Goal: Task Accomplishment & Management: Complete application form

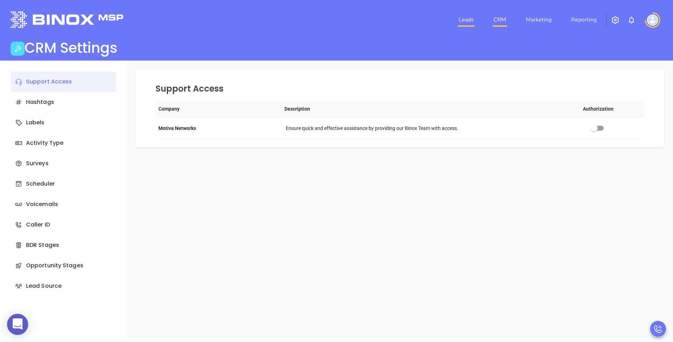
click at [466, 16] on link "Leads" at bounding box center [466, 20] width 21 height 14
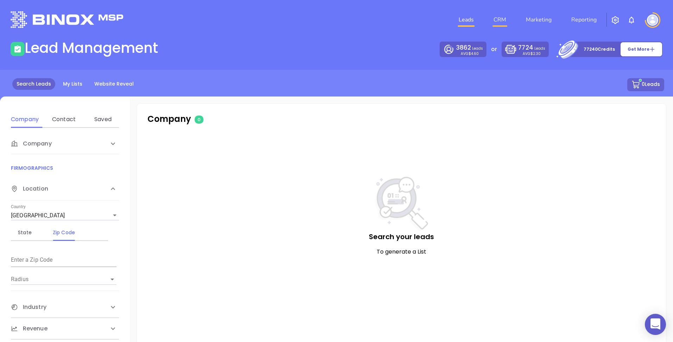
click at [503, 18] on link "CRM" at bounding box center [499, 20] width 18 height 14
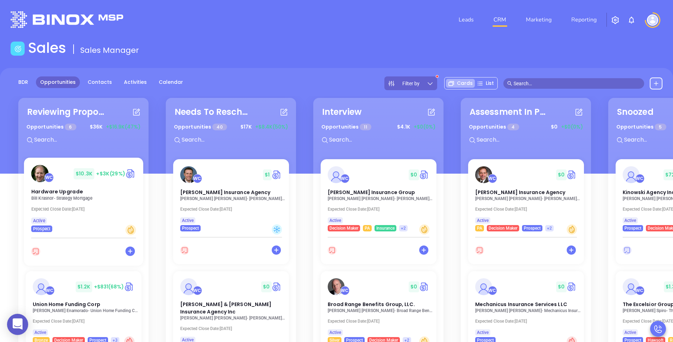
click at [62, 196] on p "[PERSON_NAME] - Strategy Mortgage" at bounding box center [85, 198] width 109 height 5
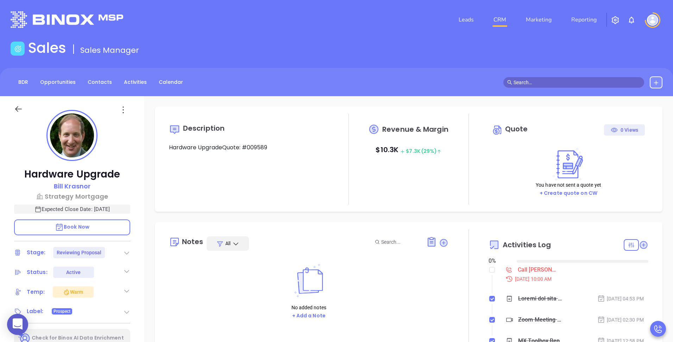
type input "[DATE]"
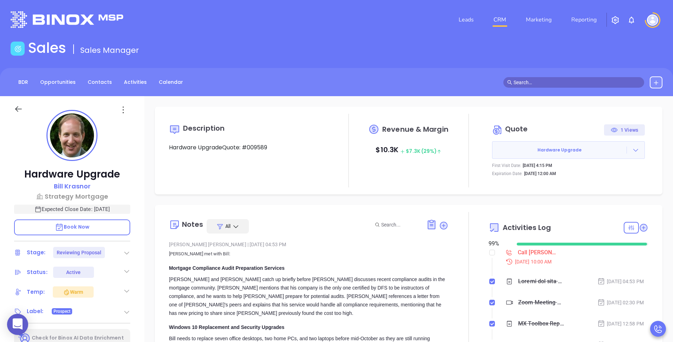
type input "[PERSON_NAME]"
